Goal: Information Seeking & Learning: Learn about a topic

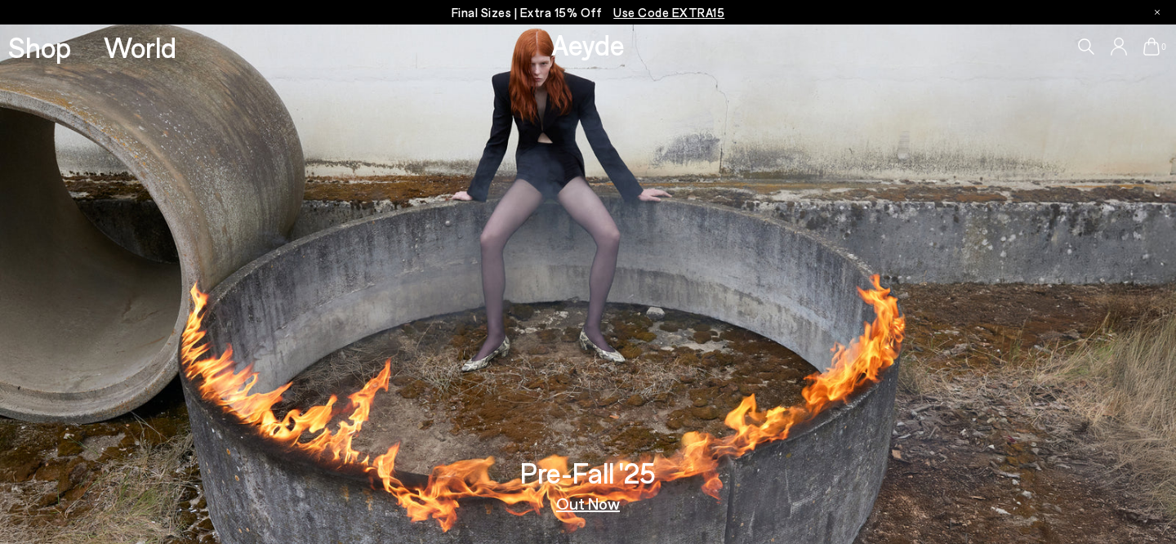
click at [1087, 44] on icon at bounding box center [1086, 46] width 16 height 16
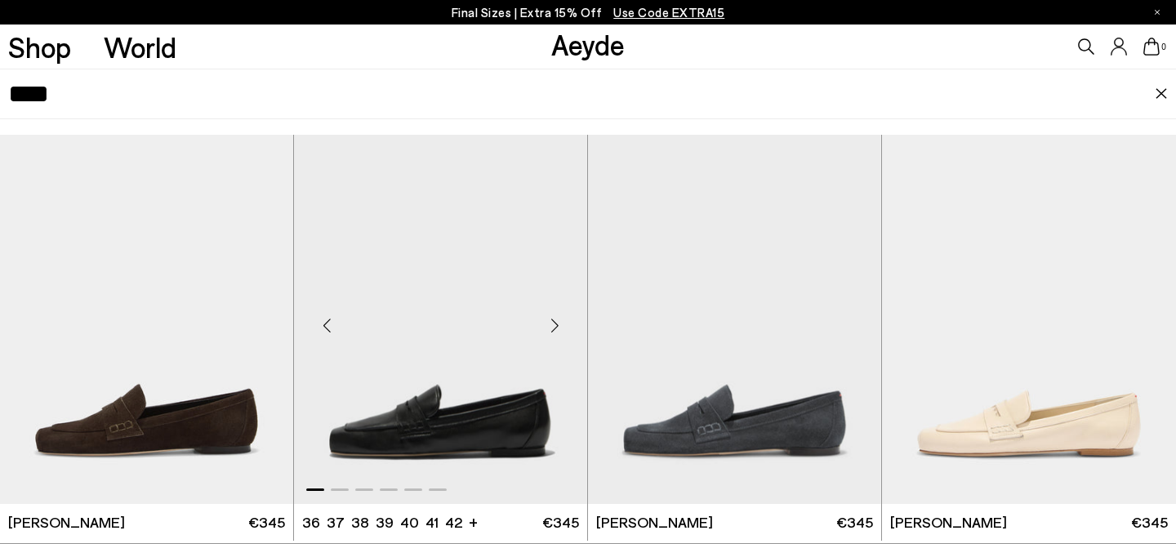
scroll to position [38, 0]
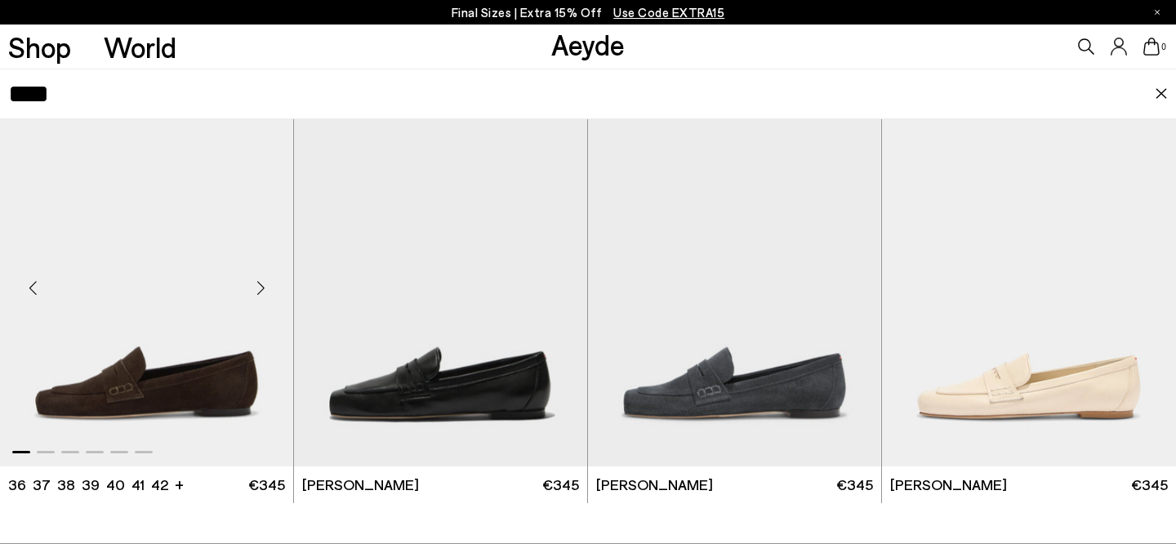
type input "****"
click at [192, 296] on img "1 / 6" at bounding box center [146, 281] width 293 height 368
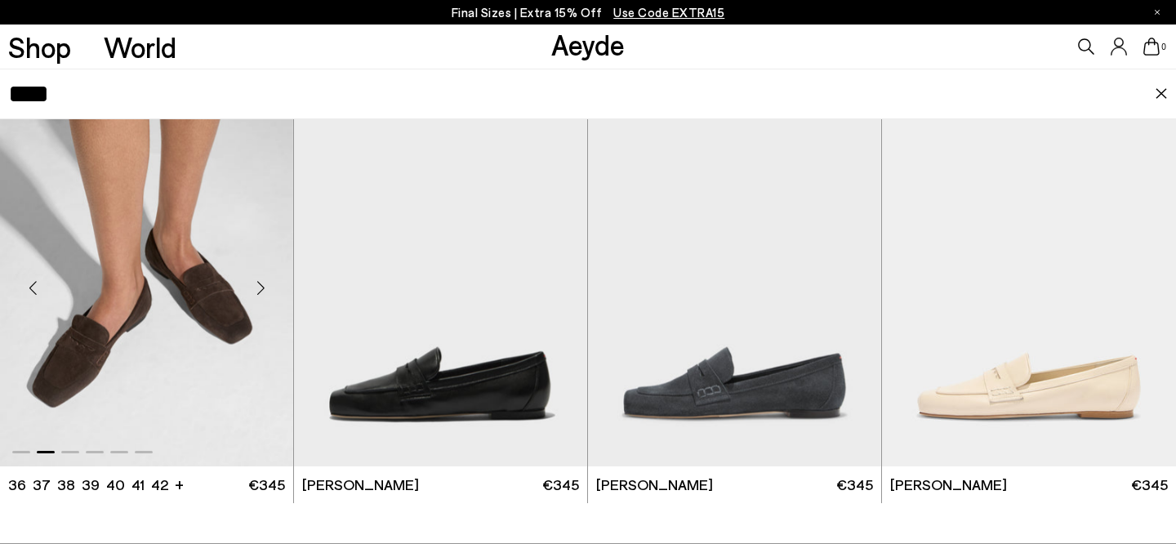
click at [194, 328] on img "2 / 6" at bounding box center [146, 281] width 293 height 368
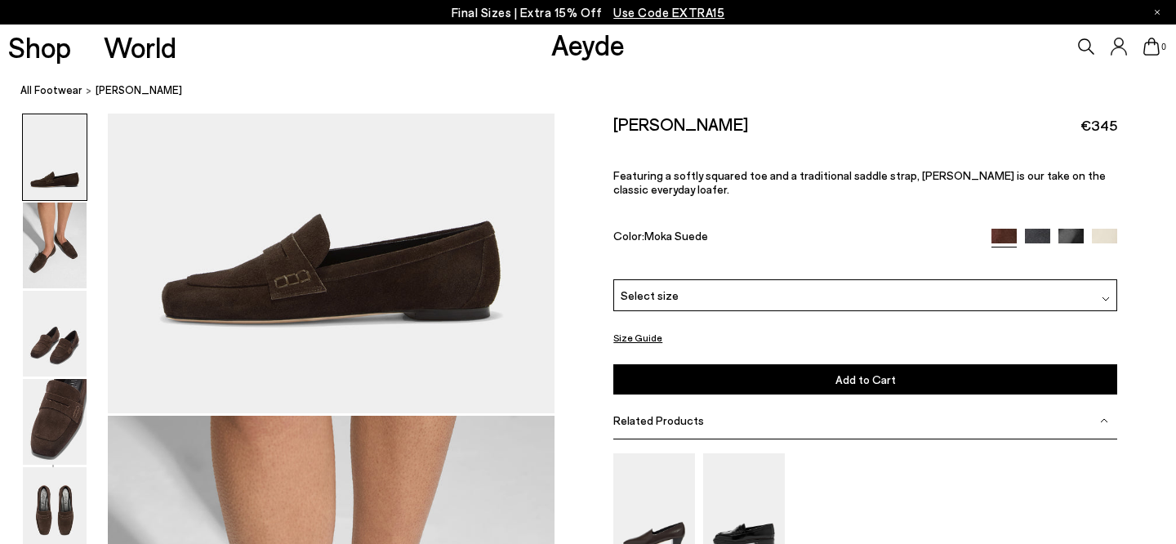
scroll to position [386, 0]
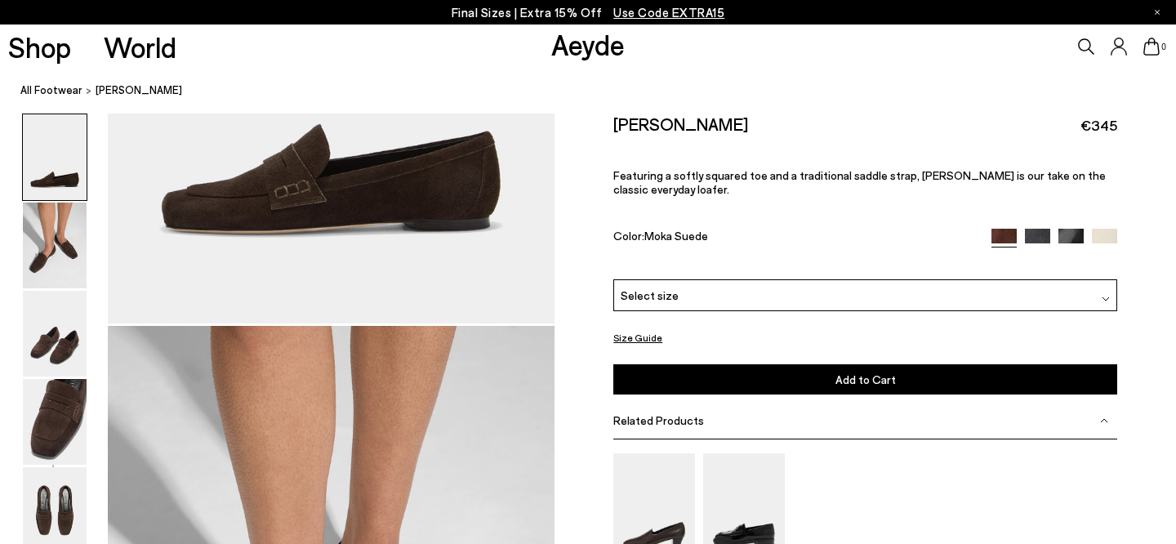
click at [766, 403] on div "Related Products" at bounding box center [866, 421] width 504 height 37
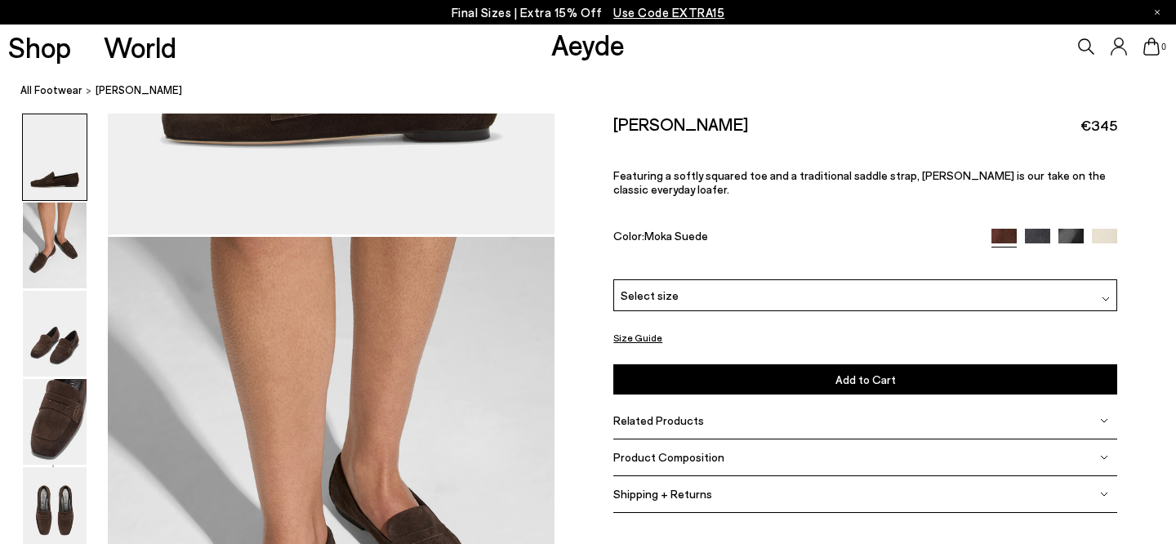
scroll to position [491, 0]
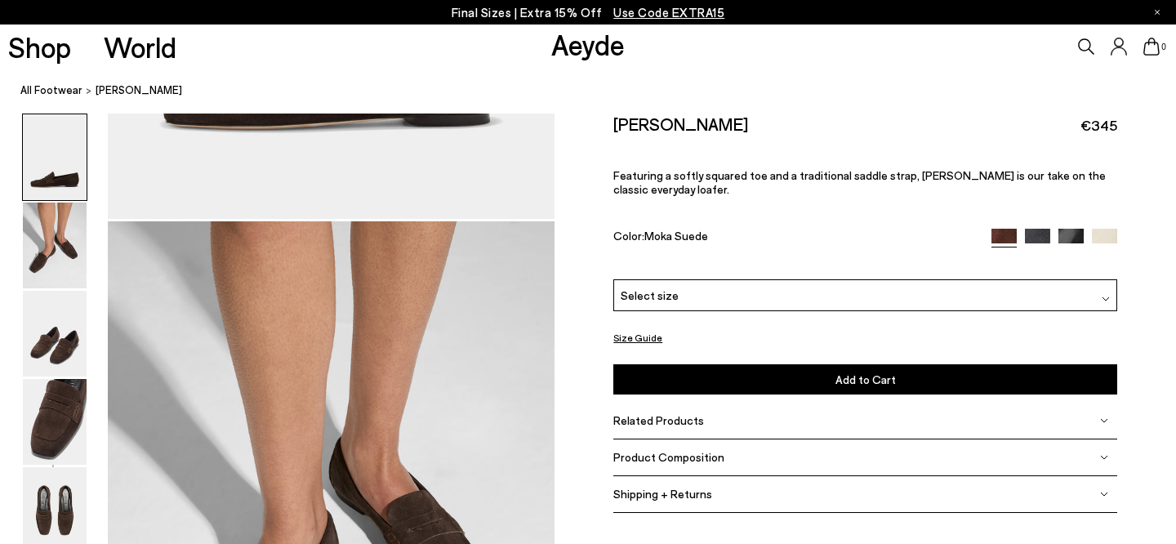
click at [712, 450] on span "Product Composition" at bounding box center [669, 457] width 111 height 14
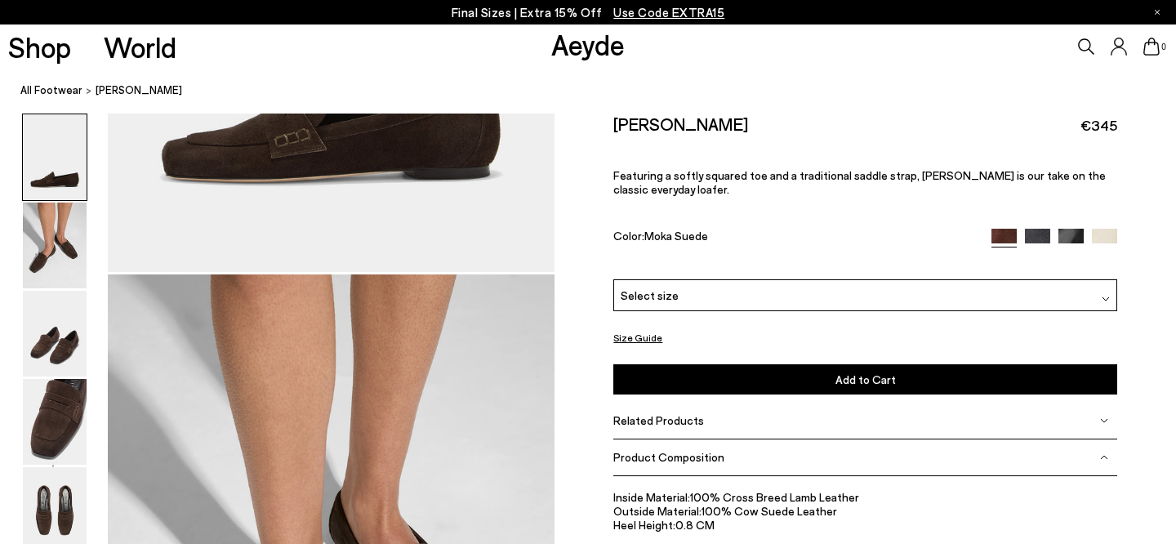
scroll to position [348, 0]
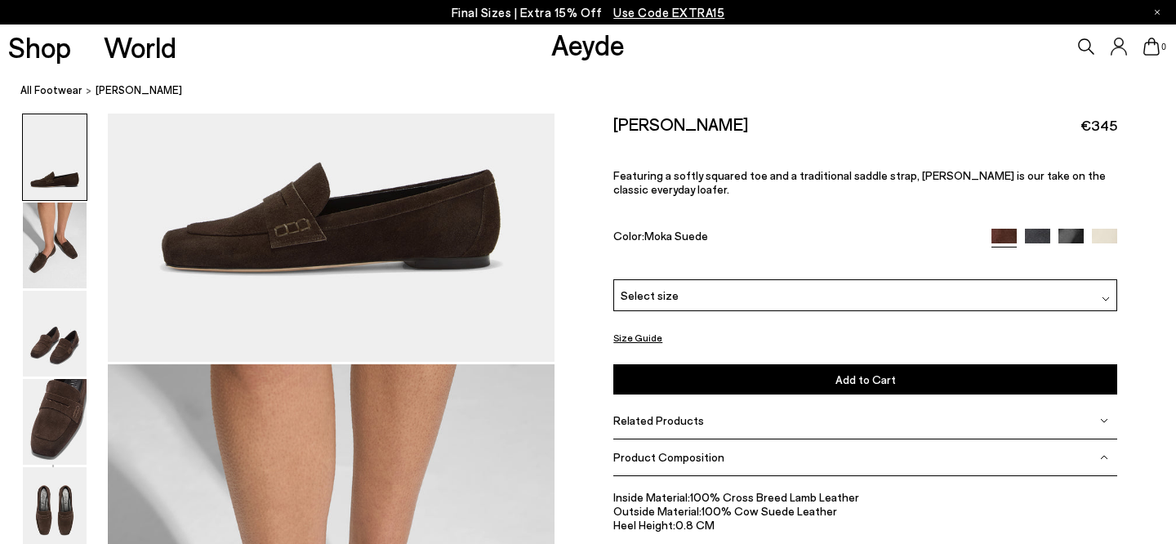
click at [1093, 37] on div "0" at bounding box center [980, 47] width 392 height 44
click at [1091, 38] on div "0" at bounding box center [980, 47] width 392 height 44
click at [1087, 44] on icon at bounding box center [1086, 46] width 16 height 16
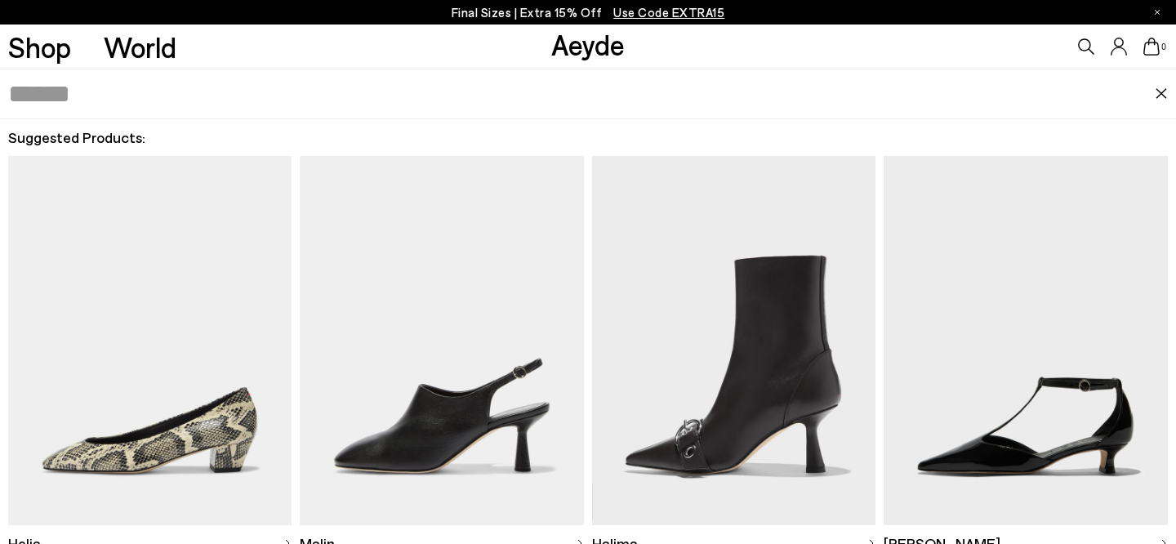
click at [696, 74] on input "text" at bounding box center [581, 93] width 1147 height 49
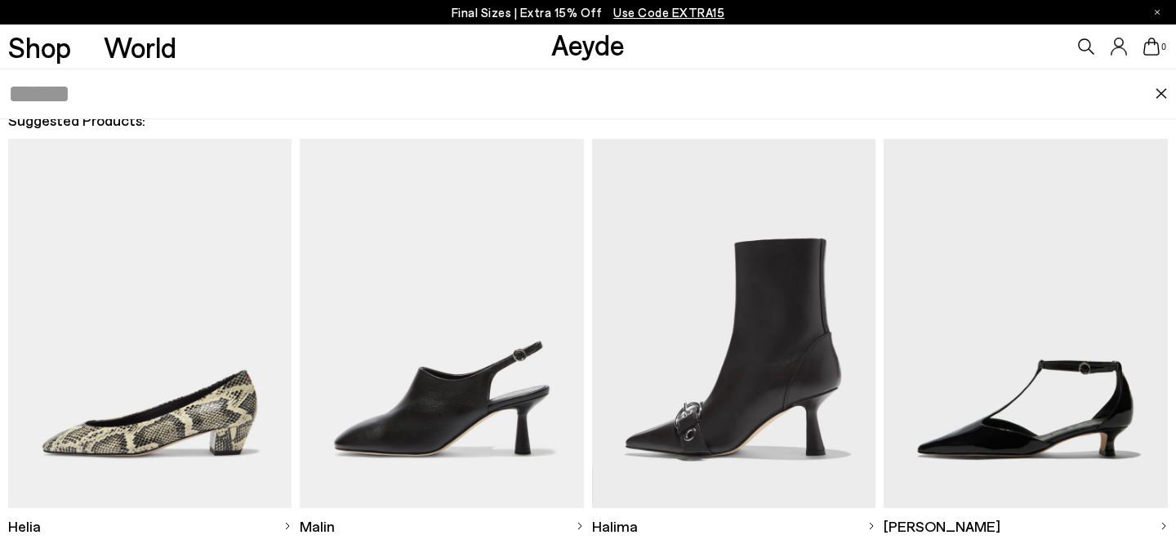
scroll to position [504, 0]
click at [529, 85] on input "text" at bounding box center [581, 93] width 1147 height 49
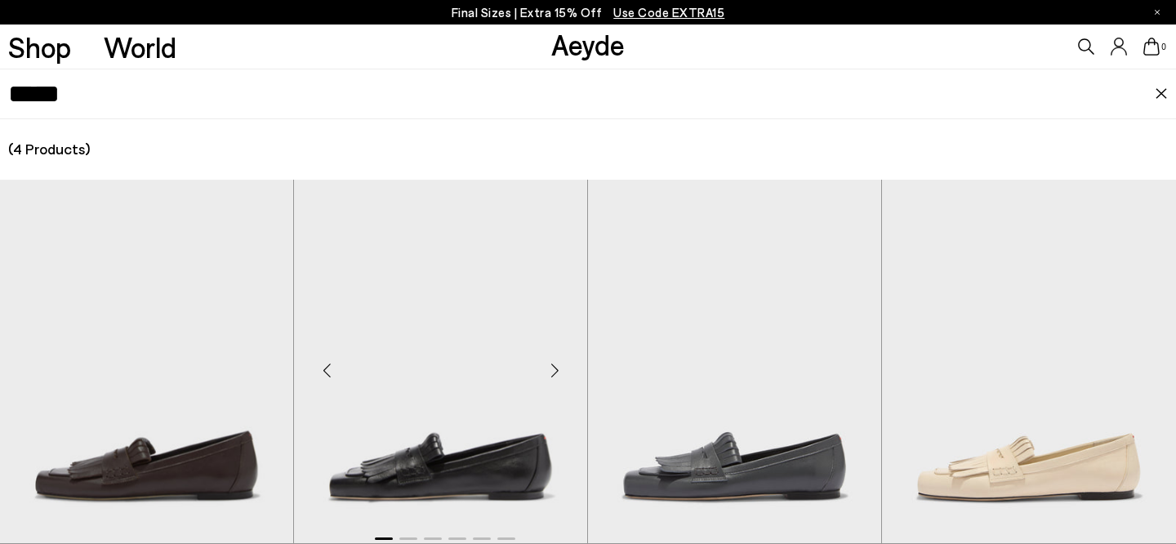
type input "*****"
click at [393, 293] on img "1 / 6" at bounding box center [439, 364] width 293 height 368
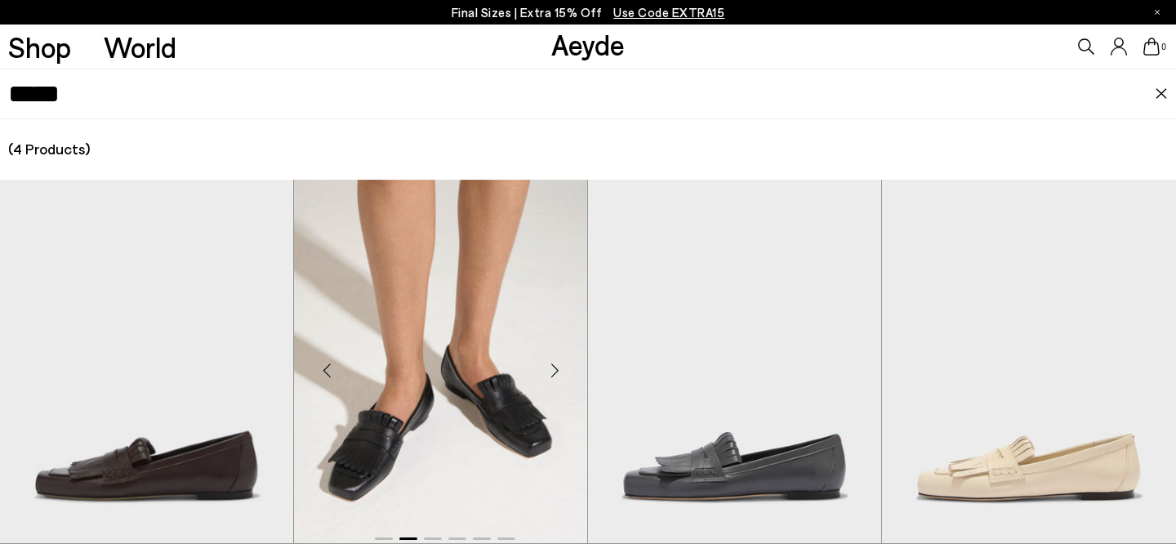
click at [383, 295] on img "2 / 6" at bounding box center [440, 364] width 293 height 368
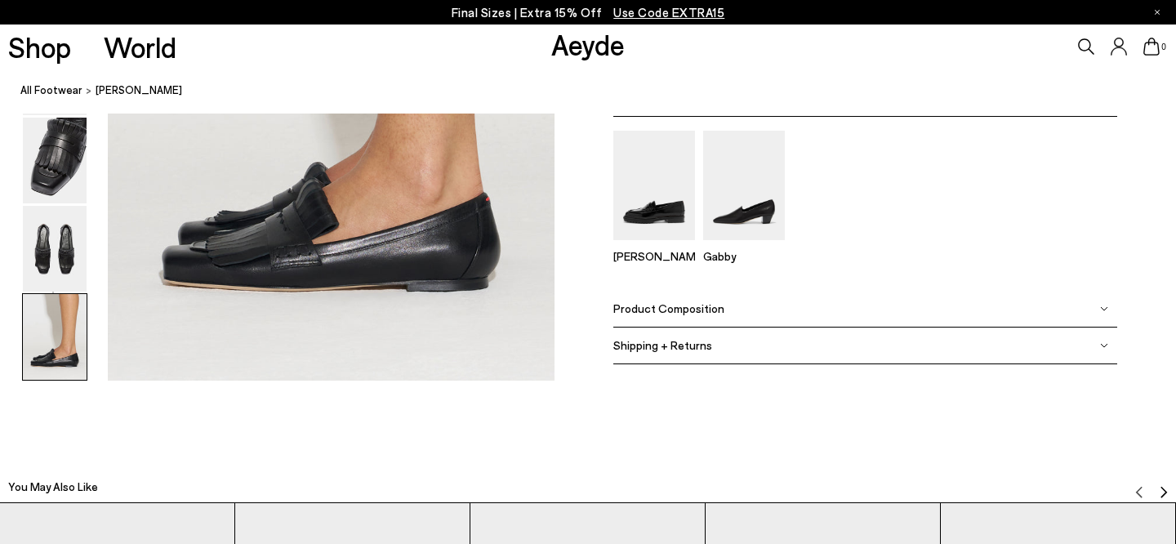
scroll to position [3302, 0]
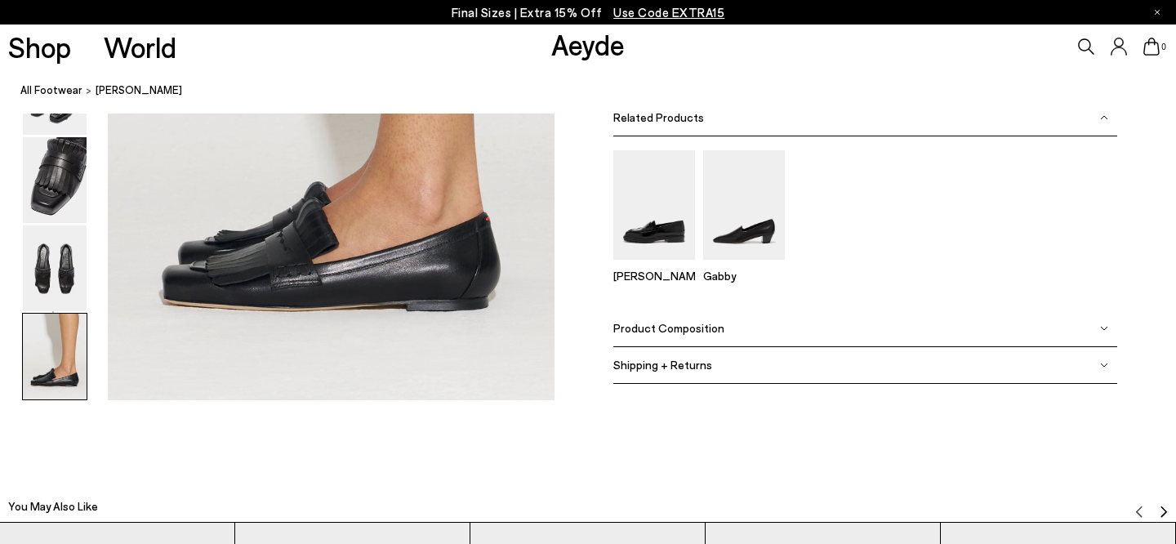
click at [784, 349] on div "Shipping + Returns" at bounding box center [866, 365] width 504 height 37
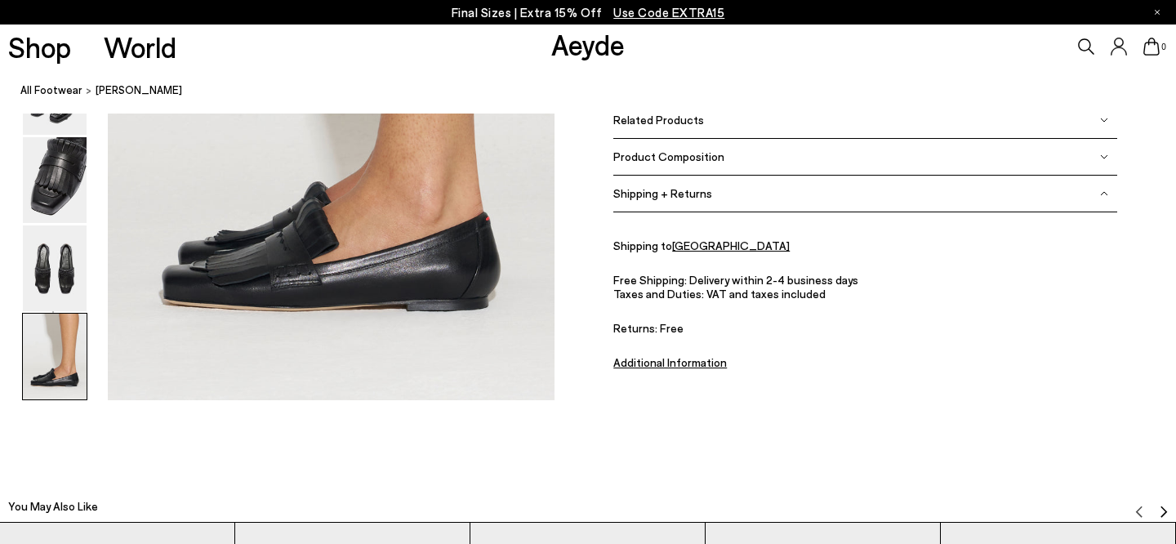
click at [748, 165] on div "Product Composition" at bounding box center [866, 157] width 504 height 37
